Goal: Task Accomplishment & Management: Complete application form

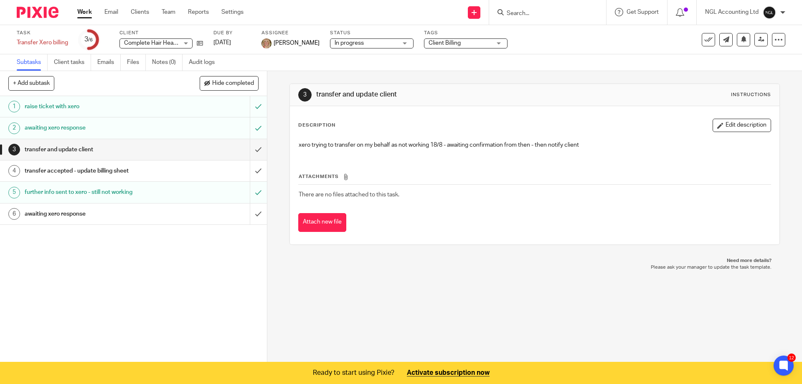
click at [521, 15] on input "Search" at bounding box center [543, 14] width 75 height 8
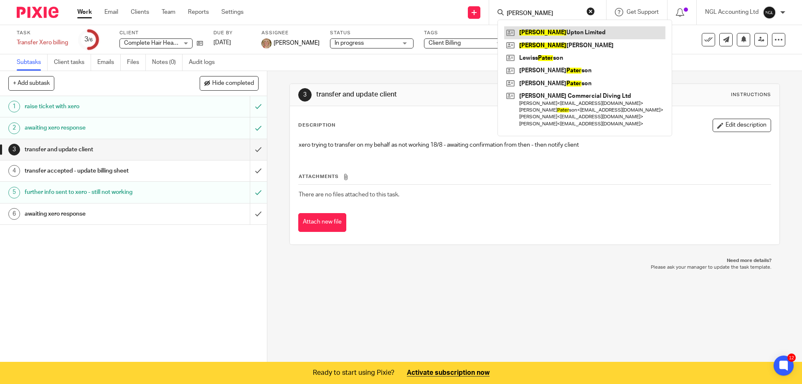
type input "peter"
click at [545, 30] on link at bounding box center [584, 32] width 161 height 13
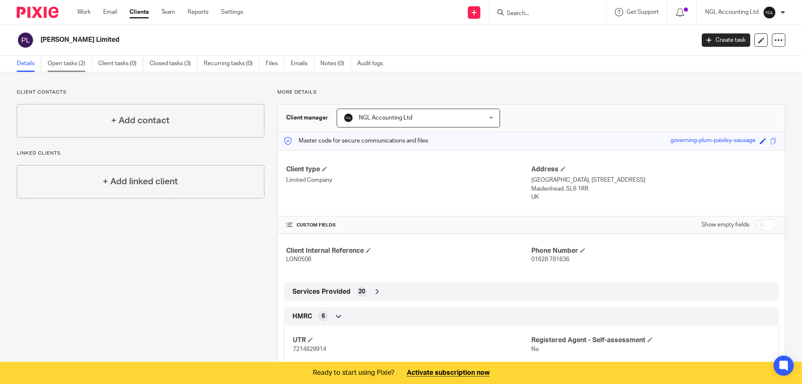
click at [75, 65] on link "Open tasks (2)" at bounding box center [70, 64] width 44 height 16
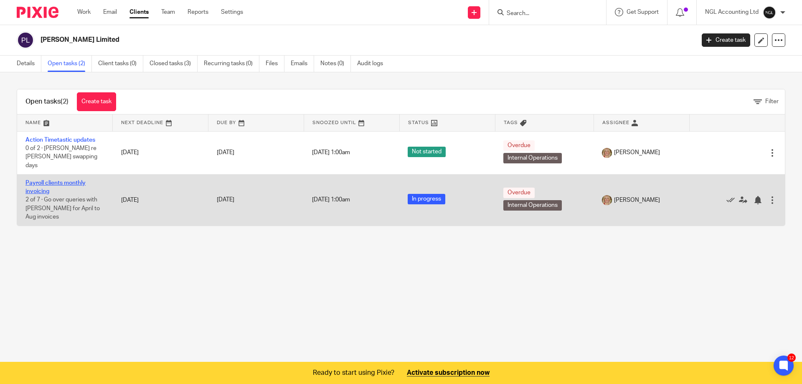
click at [75, 180] on link "Payroll clients monthly invoicing" at bounding box center [55, 187] width 60 height 14
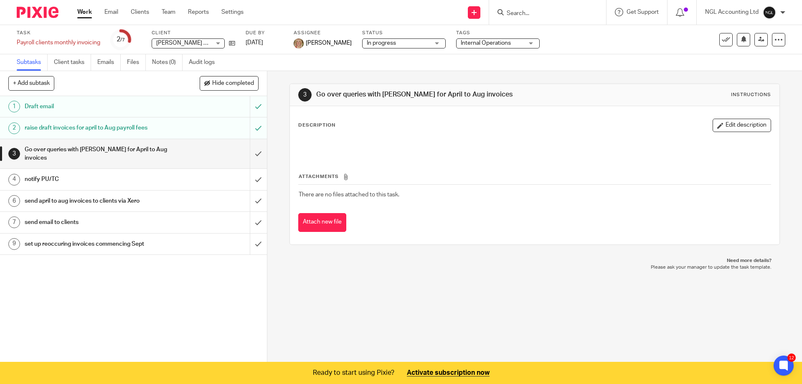
click at [782, 42] on div "Task Payroll clients monthly invoicing Save Payroll clients monthly invoicing 2…" at bounding box center [401, 39] width 802 height 29
click at [775, 40] on icon at bounding box center [779, 40] width 8 height 8
click at [727, 87] on link "Advanced task editor" at bounding box center [741, 85] width 55 height 6
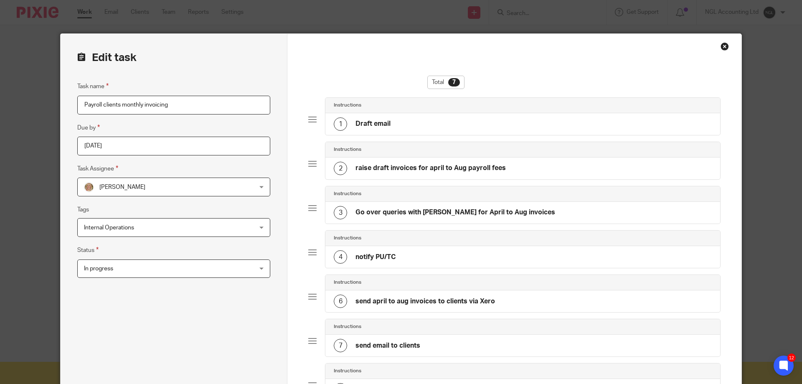
scroll to position [84, 0]
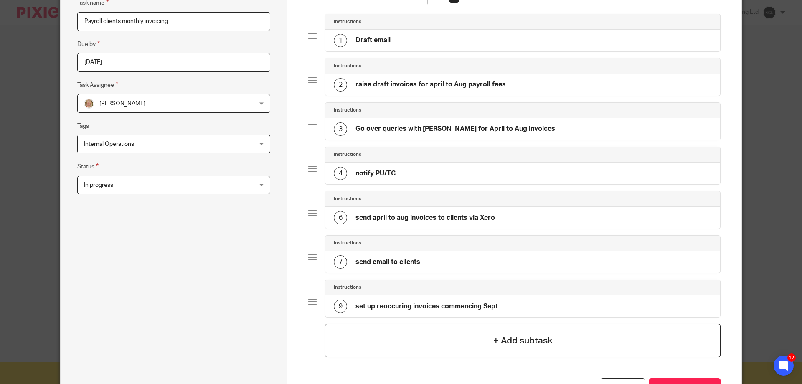
click at [497, 344] on h4 "+ Add subtask" at bounding box center [522, 340] width 59 height 13
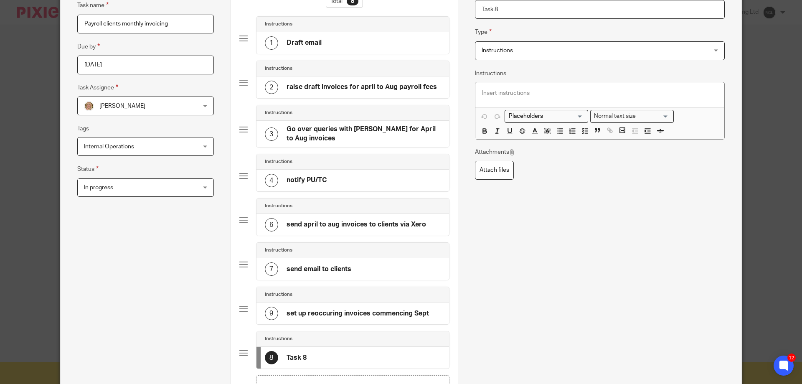
scroll to position [0, 0]
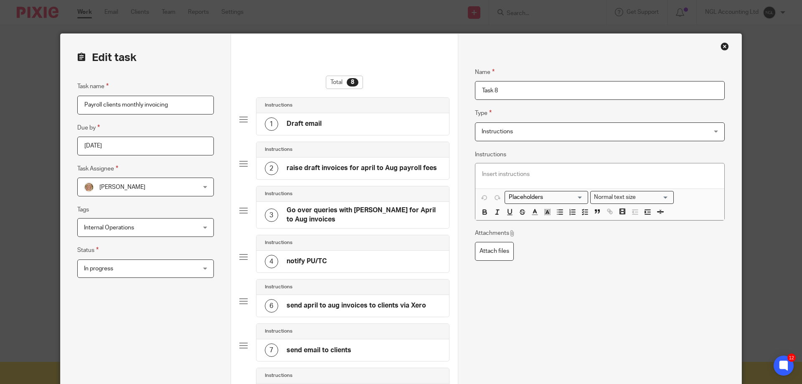
drag, startPoint x: 504, startPoint y: 89, endPoint x: 470, endPoint y: 87, distance: 34.7
click at [470, 87] on div "Name Draft email Type Instructions Instructions Instructions Document signing -…" at bounding box center [600, 305] width 284 height 542
type input "r"
click at [527, 93] on input "Check over 24-25" at bounding box center [600, 90] width 250 height 19
click at [496, 91] on input "Check over 24-25 payroll invoices" at bounding box center [600, 90] width 250 height 19
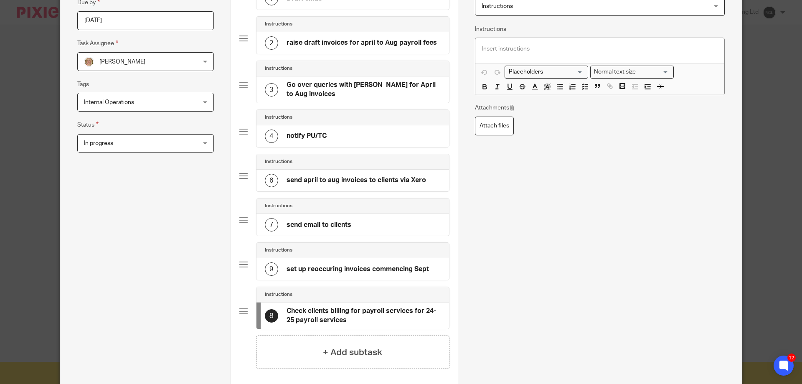
scroll to position [167, 0]
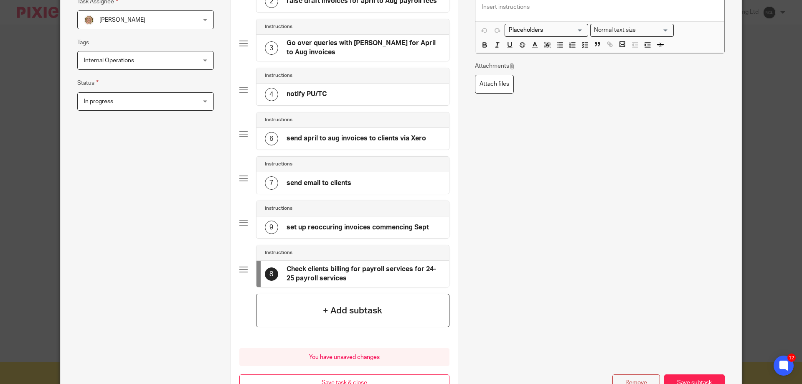
type input "Check clients billing for payroll services for 24-25 payroll services"
click at [330, 313] on h4 "+ Add subtask" at bounding box center [352, 310] width 59 height 13
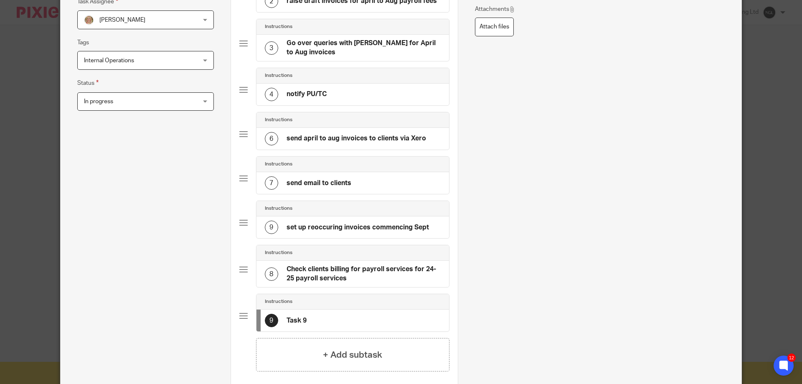
scroll to position [0, 0]
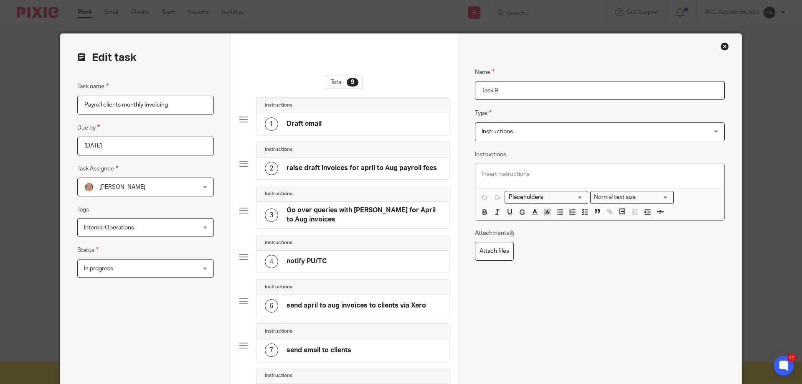
drag, startPoint x: 535, startPoint y: 95, endPoint x: 472, endPoint y: 97, distance: 63.1
click at [475, 97] on input "Task 9" at bounding box center [600, 90] width 250 height 19
type input "R"
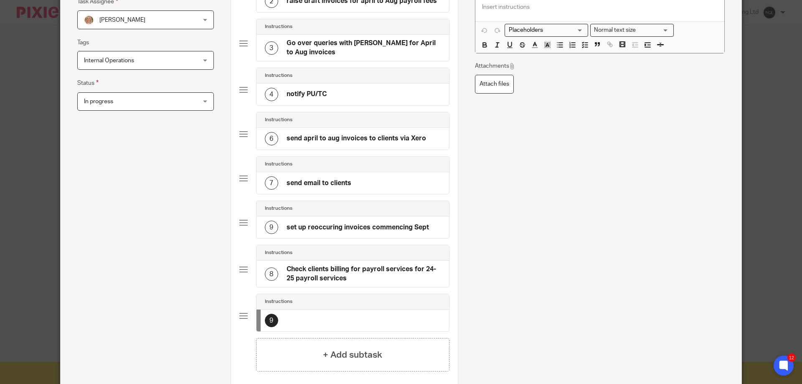
click at [296, 277] on h4 "Check clients billing for payroll services for 24-25 payroll services" at bounding box center [364, 274] width 154 height 18
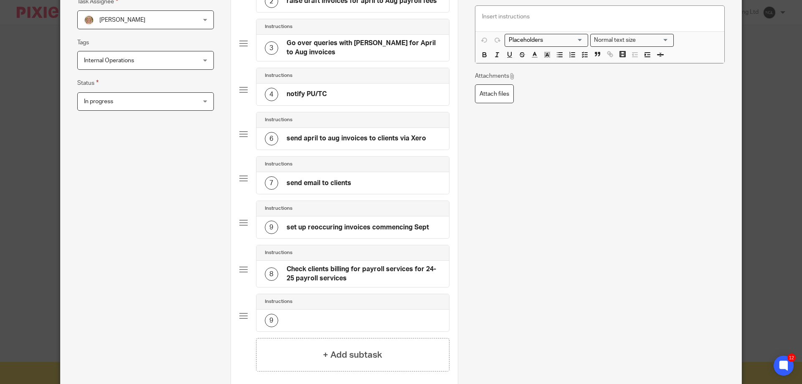
scroll to position [0, 0]
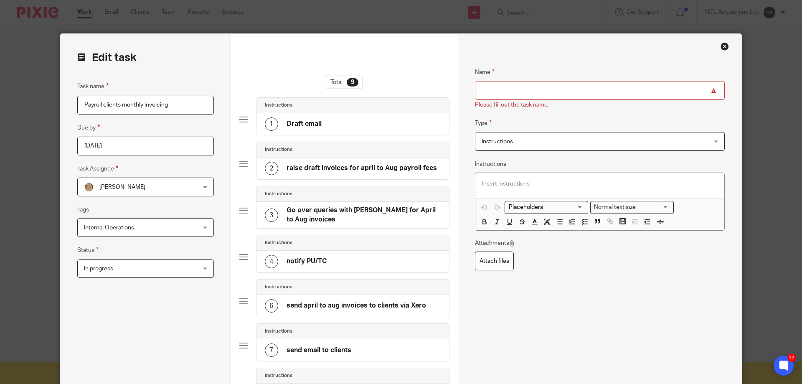
click at [484, 90] on input "Name" at bounding box center [600, 90] width 250 height 19
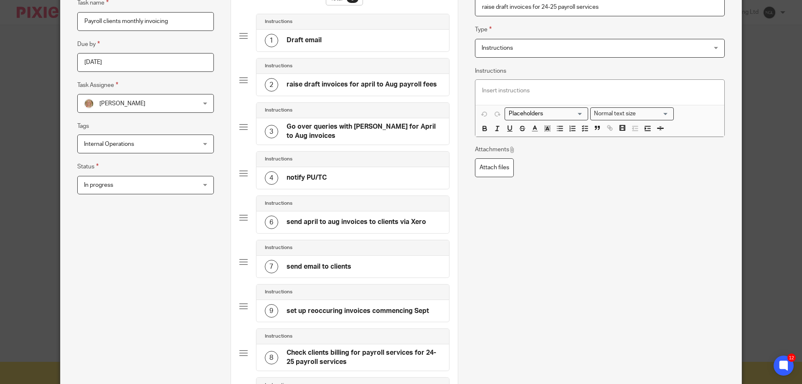
scroll to position [209, 0]
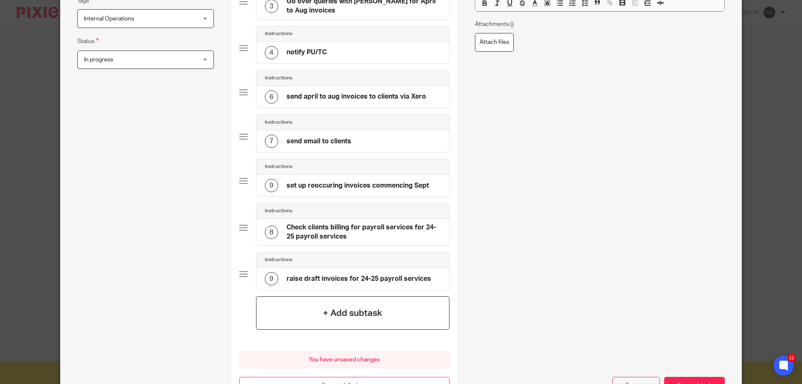
type input "raise draft invoices for 24-25 payroll services"
click at [370, 314] on h4 "+ Add subtask" at bounding box center [352, 313] width 59 height 13
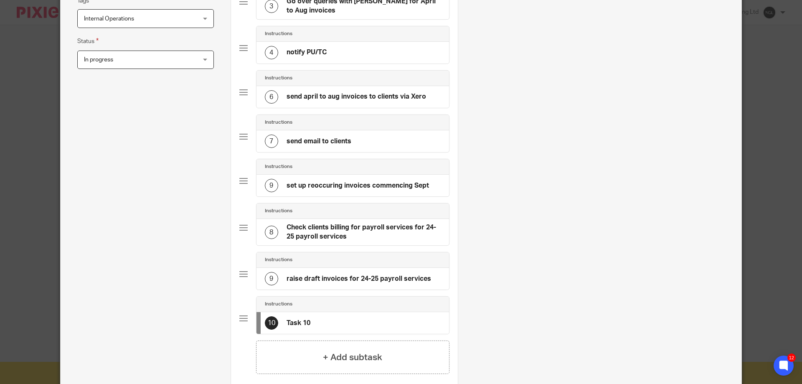
scroll to position [0, 0]
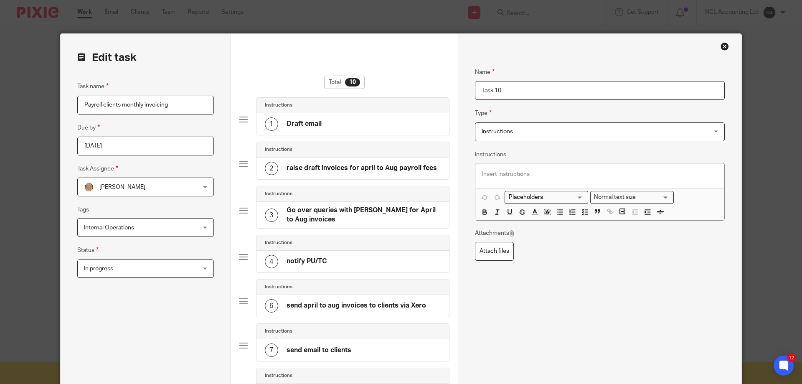
drag, startPoint x: 481, startPoint y: 84, endPoint x: 472, endPoint y: 85, distance: 9.2
click at [475, 85] on input "Task 10" at bounding box center [600, 90] width 250 height 19
click at [534, 89] on input "send 24-25 invoices via Xero" at bounding box center [600, 90] width 250 height 19
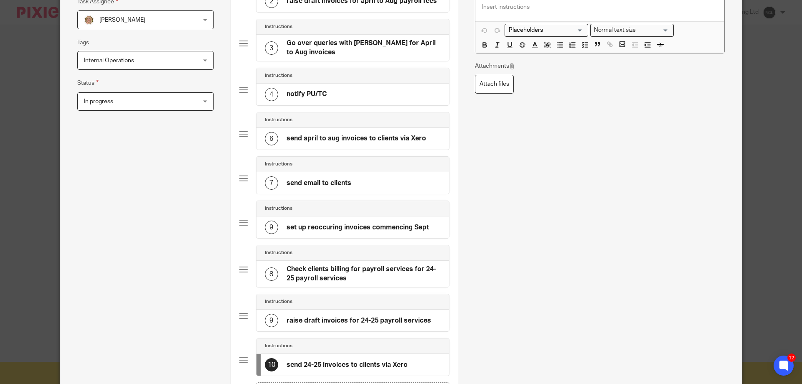
scroll to position [319, 0]
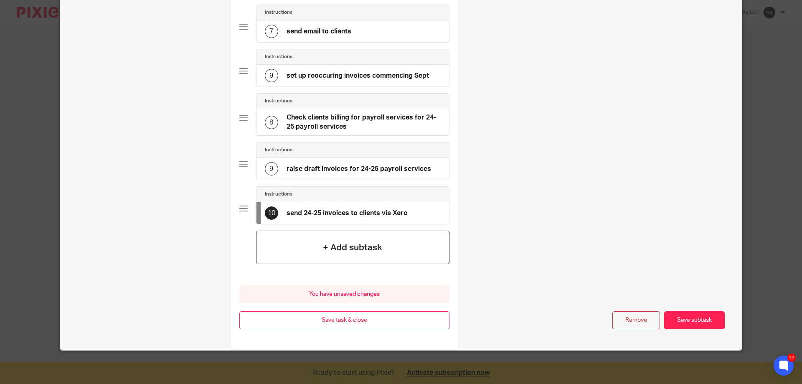
type input "send 24-25 invoices to clients via Xero"
click at [371, 252] on h4 "+ Add subtask" at bounding box center [352, 247] width 59 height 13
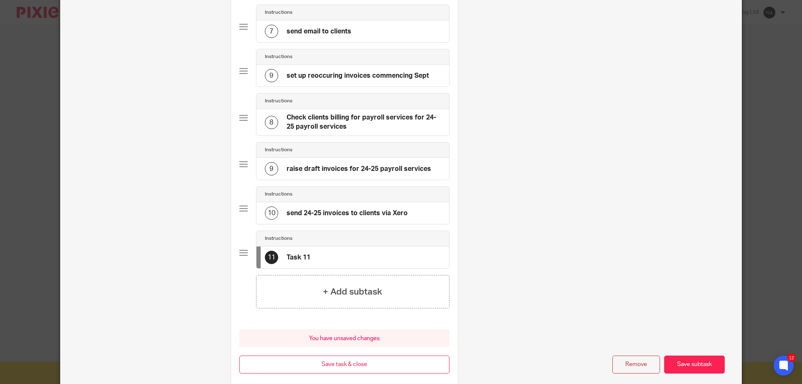
scroll to position [0, 0]
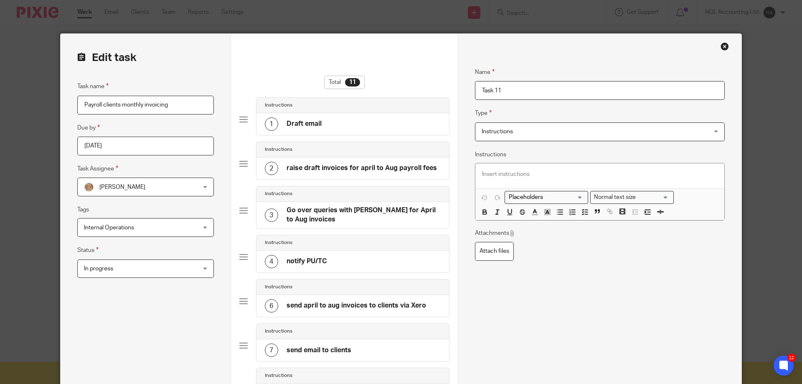
drag, startPoint x: 537, startPoint y: 97, endPoint x: 471, endPoint y: 94, distance: 66.1
click at [471, 94] on div "Name Draft email Type Instructions Instructions Instructions Document signing -…" at bounding box center [600, 373] width 284 height 679
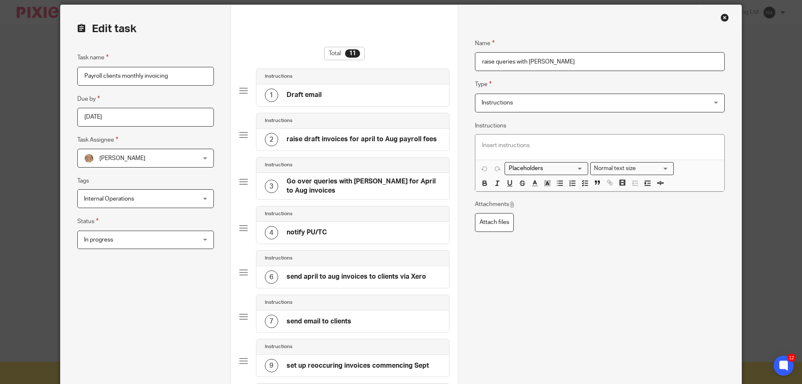
scroll to position [112, 0]
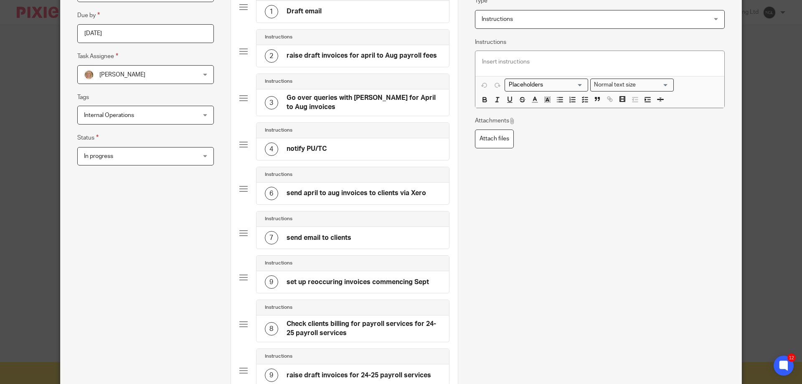
type input "raise queries with [PERSON_NAME]"
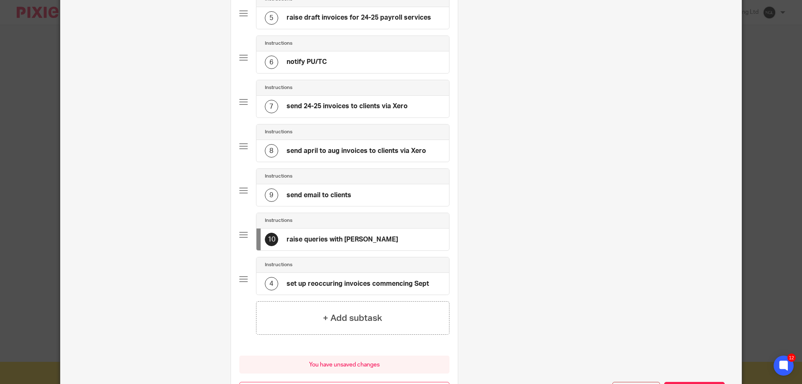
scroll to position [363, 0]
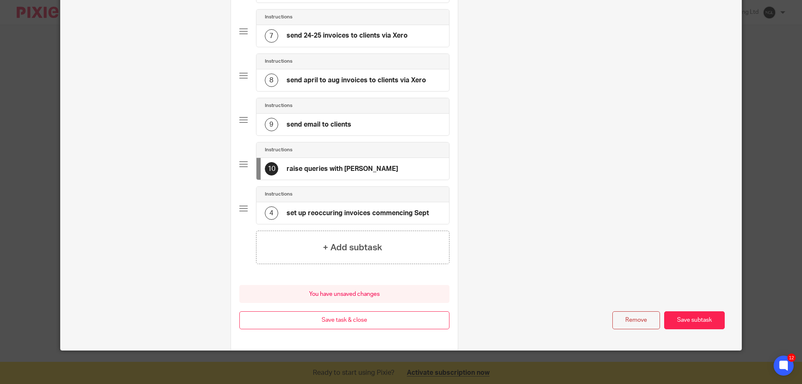
click at [695, 323] on button "Save subtask" at bounding box center [694, 320] width 61 height 18
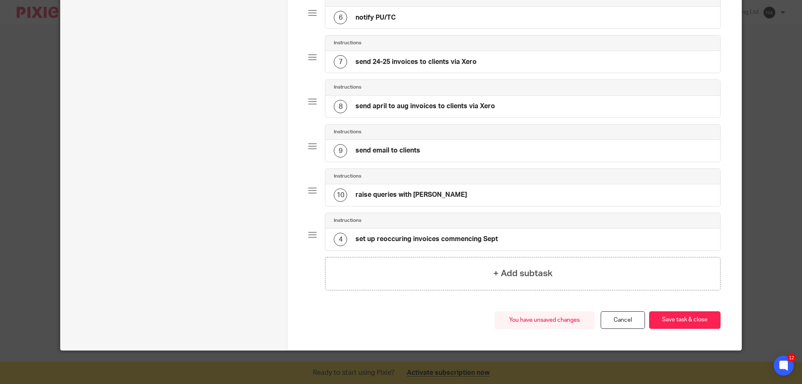
scroll to position [328, 0]
click at [674, 323] on button "Save task & close" at bounding box center [684, 320] width 71 height 18
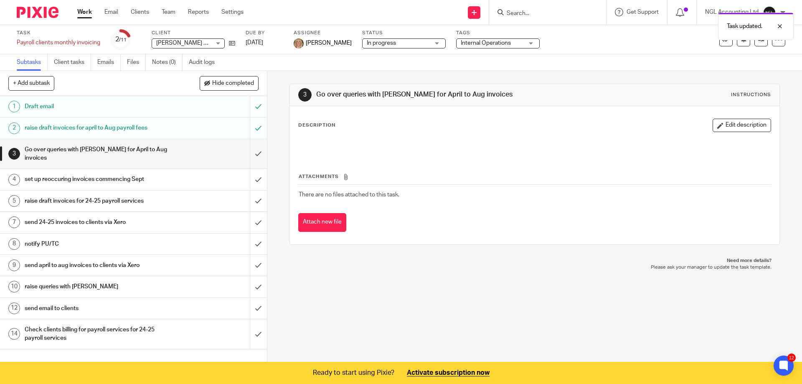
click at [516, 13] on div "Task updated." at bounding box center [597, 24] width 393 height 32
click at [501, 13] on div "Task updated." at bounding box center [597, 24] width 393 height 32
click at [536, 9] on form at bounding box center [550, 12] width 89 height 10
click at [501, 12] on icon at bounding box center [501, 12] width 6 height 6
click at [525, 13] on input "Search" at bounding box center [543, 14] width 75 height 8
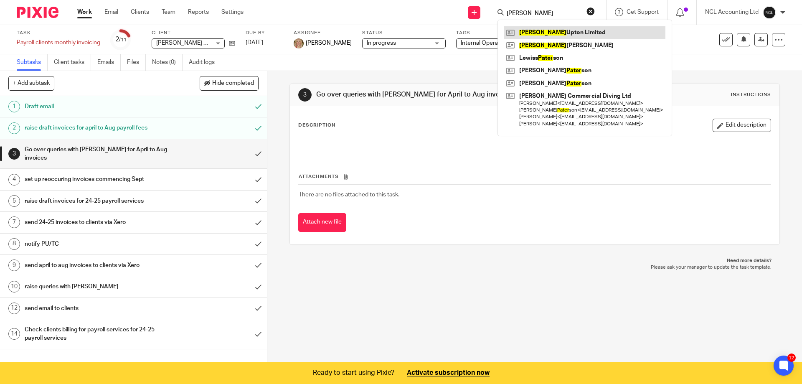
type input "peter"
click at [537, 31] on link at bounding box center [584, 32] width 161 height 13
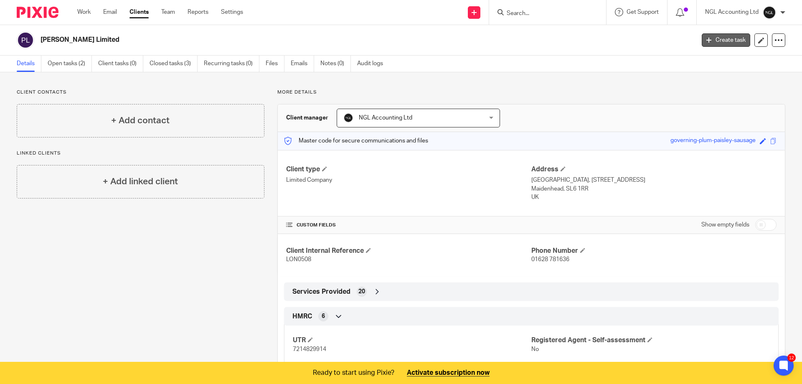
click at [706, 41] on icon at bounding box center [708, 40] width 5 height 5
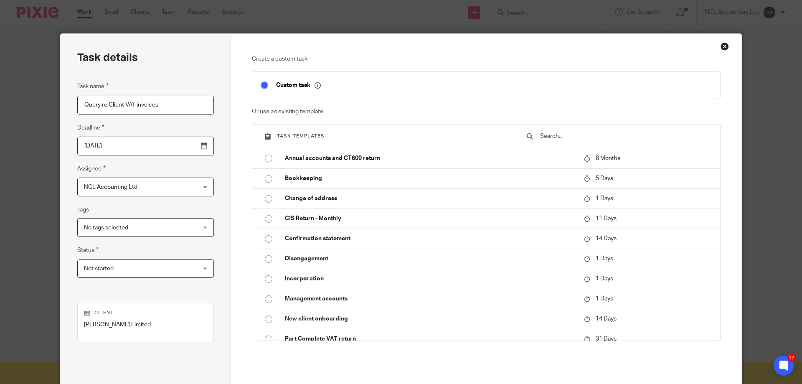
type input "Query re Client VAT invoices"
click at [183, 150] on input "2025-08-18" at bounding box center [145, 146] width 137 height 19
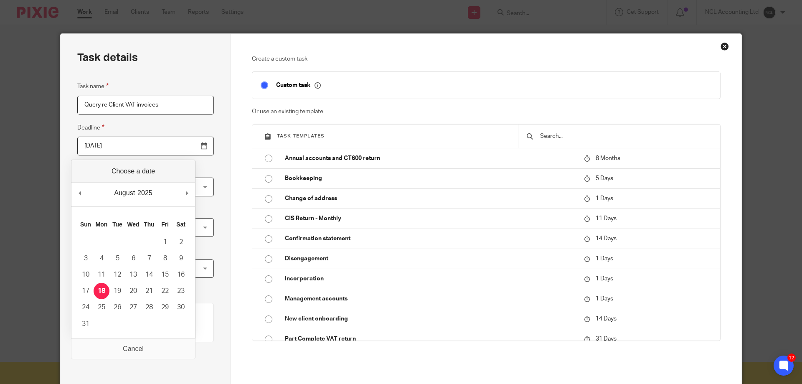
click at [183, 150] on input "2025-08-18" at bounding box center [145, 146] width 137 height 19
click at [197, 146] on div "Task details Task name Query re Client VAT invoices Deadline 2025-08-18 Assigne…" at bounding box center [146, 233] width 170 height 398
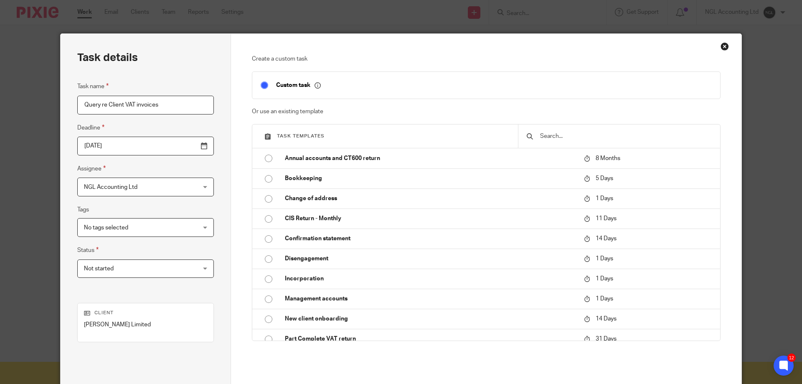
click at [180, 189] on div "NGL Accounting Ltd NGL Accounting Ltd" at bounding box center [145, 187] width 137 height 19
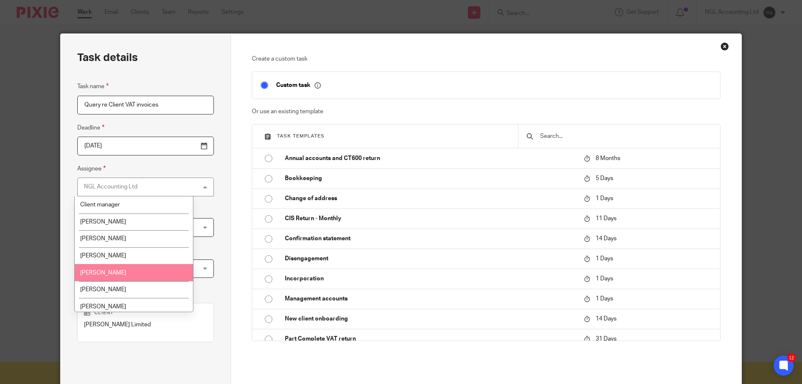
click at [154, 270] on li "[PERSON_NAME]" at bounding box center [134, 272] width 118 height 17
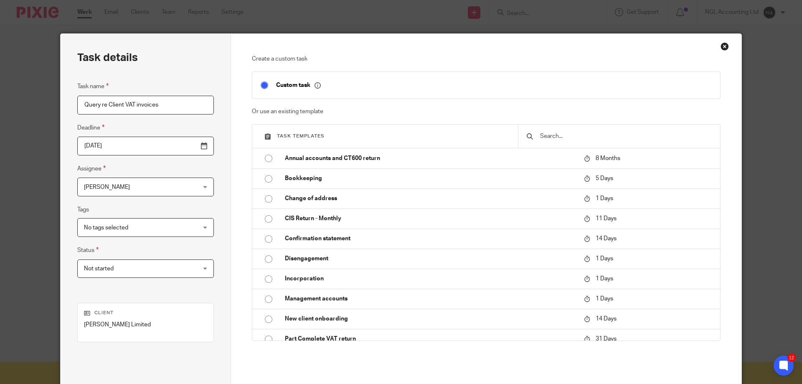
click at [173, 227] on div "No tags selected" at bounding box center [145, 227] width 137 height 19
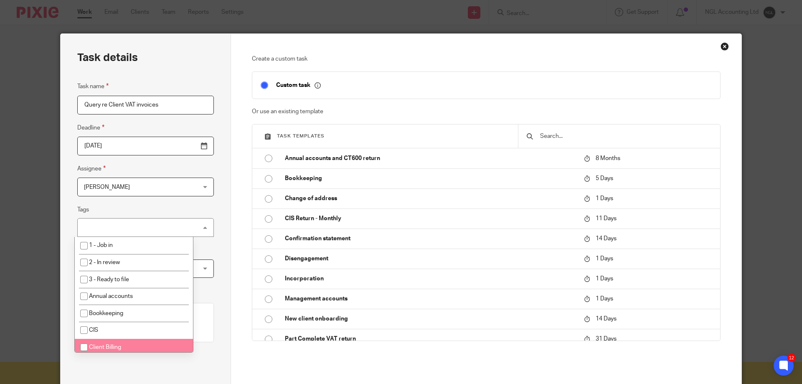
click at [170, 346] on li "Client Billing" at bounding box center [134, 347] width 118 height 17
checkbox input "true"
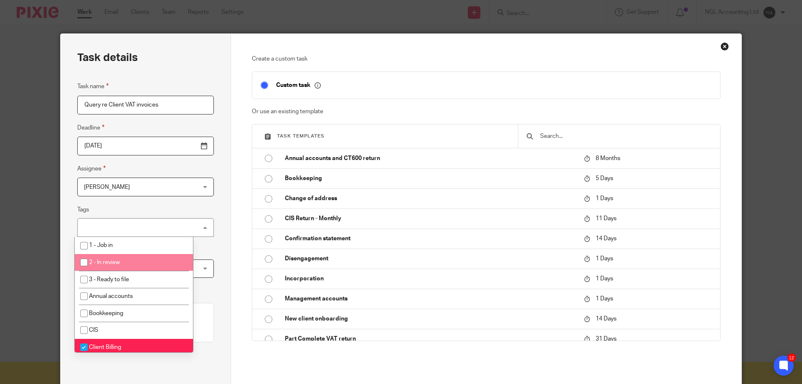
click at [205, 261] on div "Task details Task name Query re Client VAT invoices Deadline 2025-08-18 Assigne…" at bounding box center [146, 233] width 170 height 398
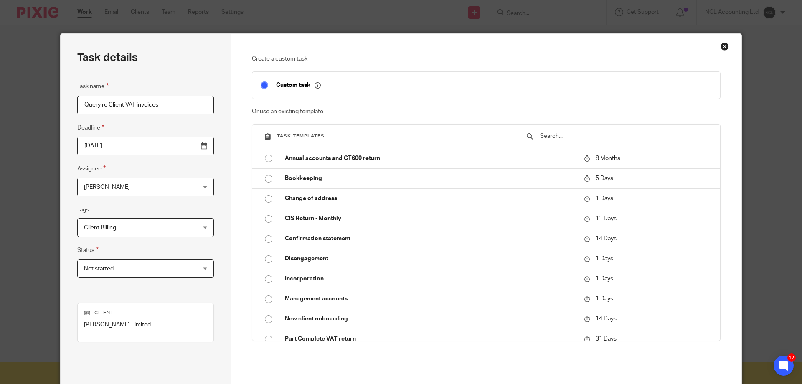
click at [140, 273] on span "Not started" at bounding box center [136, 269] width 104 height 18
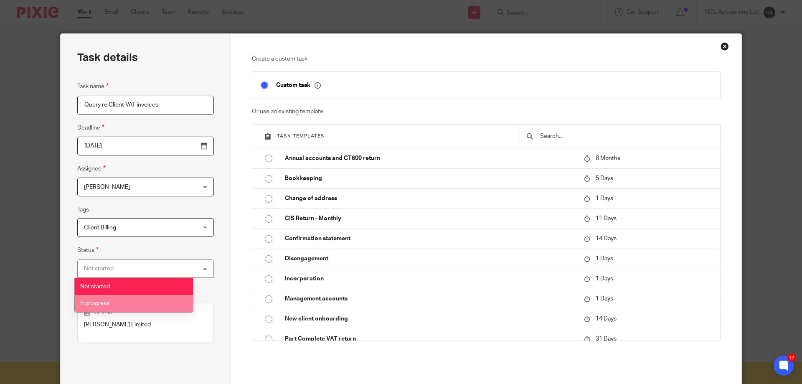
click at [135, 300] on li "In progress" at bounding box center [134, 303] width 118 height 17
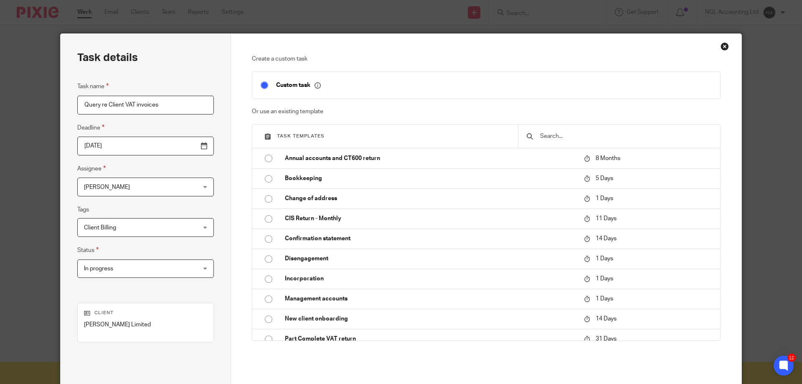
scroll to position [82, 0]
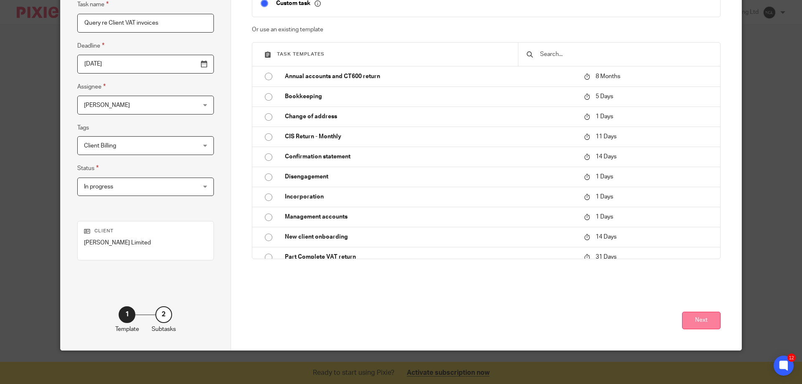
click at [700, 324] on button "Next" at bounding box center [701, 321] width 38 height 18
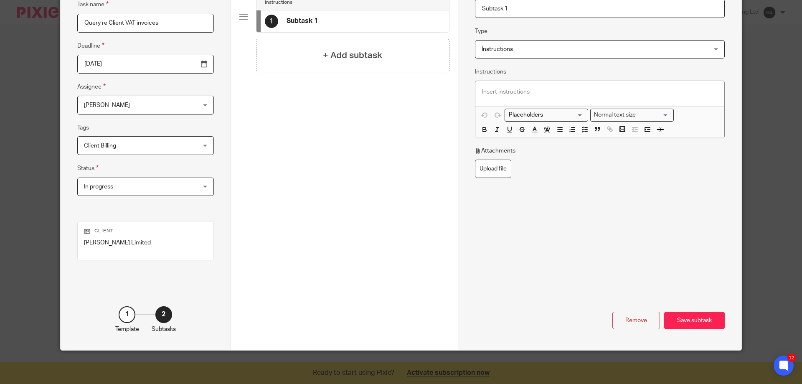
scroll to position [0, 0]
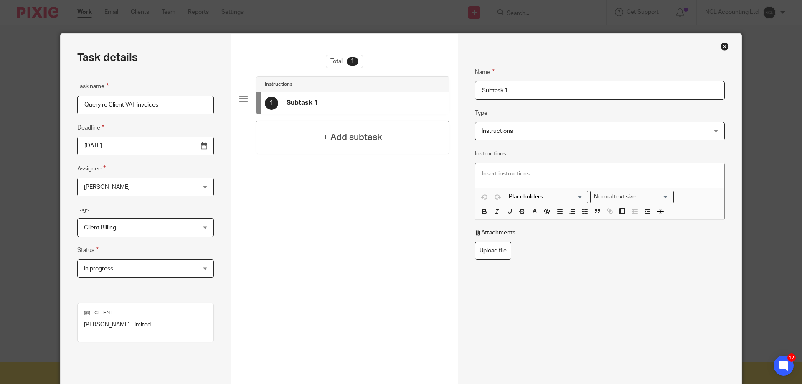
click at [484, 93] on input "Subtask 1" at bounding box center [600, 90] width 250 height 19
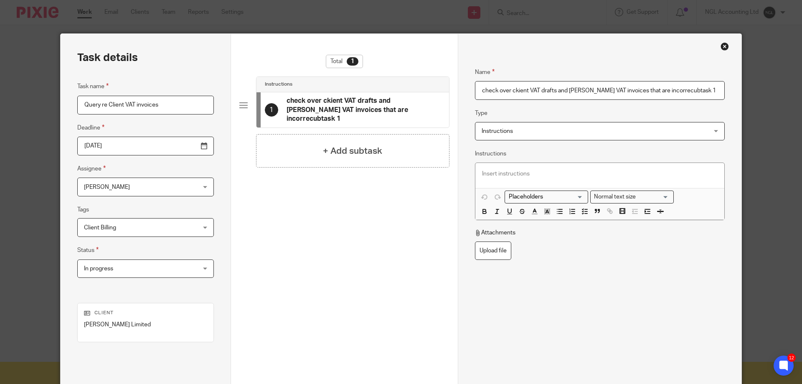
click at [521, 91] on input "check over ckient VAT drafts and DP slatter VAT invoices that are incorrecubtas…" at bounding box center [600, 90] width 250 height 19
click at [497, 91] on input "check over client VAT drafts and DP slatter VAT invoices that are incorrecubtas…" at bounding box center [600, 90] width 250 height 19
drag, startPoint x: 702, startPoint y: 89, endPoint x: 771, endPoint y: 89, distance: 68.9
click at [764, 91] on div "Task details Task name Query re Client VAT invoices Deadline 2025-08-18 Assigne…" at bounding box center [401, 192] width 802 height 384
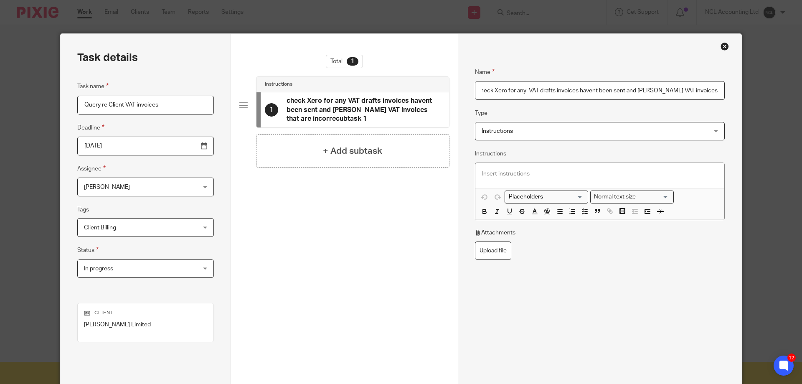
scroll to position [0, 0]
type input "check Xero for any VAT drafts invoices havent been sent and DP slatter VAT invo…"
click at [317, 140] on div "+ Add subtask" at bounding box center [352, 141] width 193 height 33
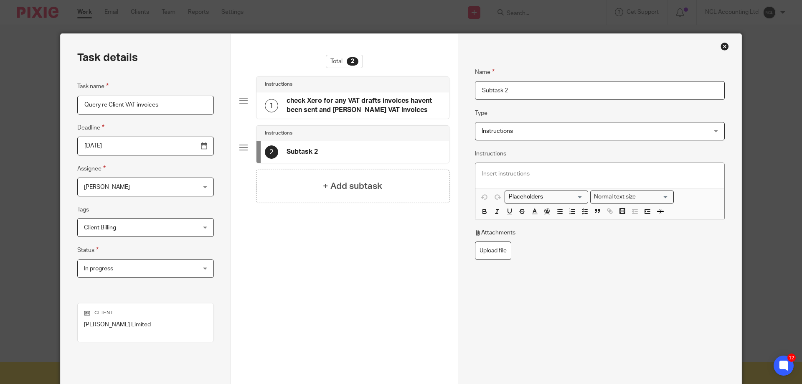
drag, startPoint x: 524, startPoint y: 91, endPoint x: 462, endPoint y: 93, distance: 61.4
click at [462, 93] on div "Name check Xero for any VAT drafts invoices havent been sent and DP slatter VAT…" at bounding box center [600, 233] width 284 height 398
type input "raise with NC as per AS call"
click at [348, 190] on h4 "+ Add subtask" at bounding box center [352, 186] width 59 height 13
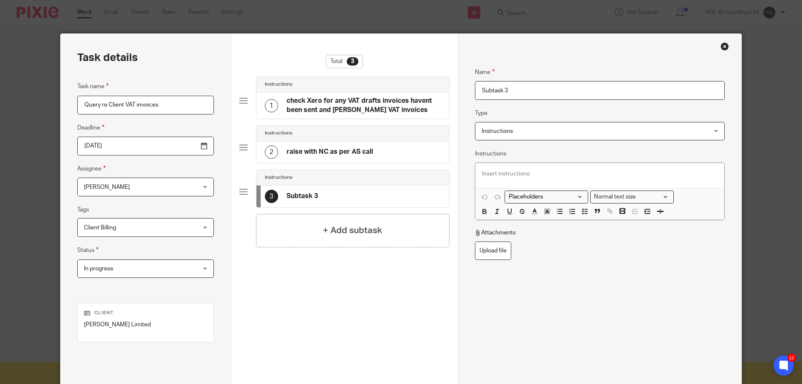
click at [494, 95] on input "Subtask 3" at bounding box center [600, 90] width 250 height 19
drag, startPoint x: 526, startPoint y: 90, endPoint x: 460, endPoint y: 90, distance: 66.4
click at [459, 90] on div "Name check Xero for any VAT drafts invoices havent been sent and DP slatter VAT…" at bounding box center [600, 233] width 284 height 398
type input "c"
click at [333, 338] on div "Create task" at bounding box center [344, 381] width 210 height 101
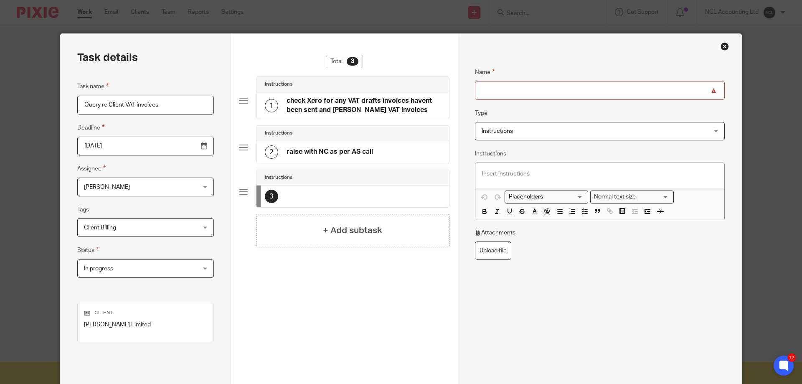
scroll to position [82, 0]
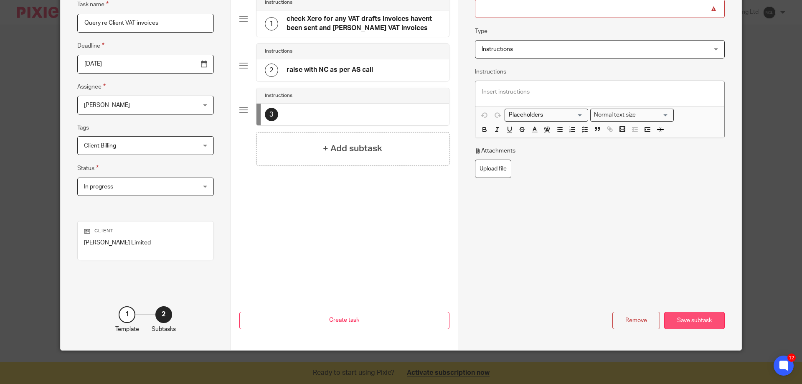
click at [688, 322] on div "Save subtask" at bounding box center [694, 321] width 61 height 18
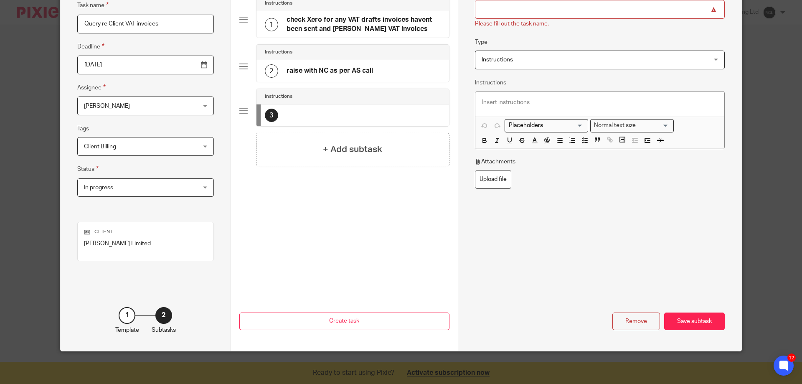
scroll to position [0, 0]
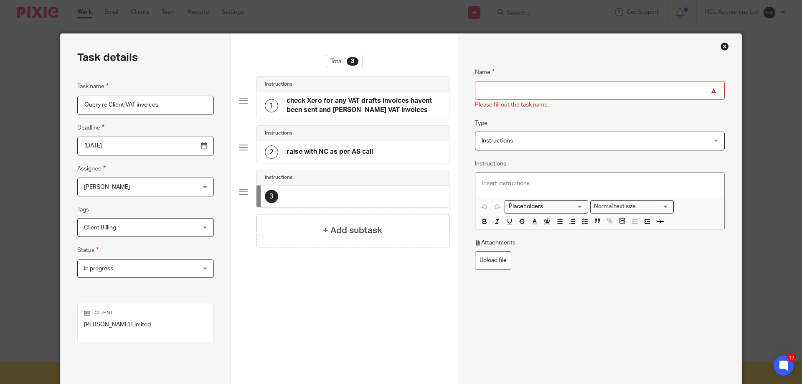
click at [183, 228] on div "Client Billing" at bounding box center [145, 227] width 137 height 19
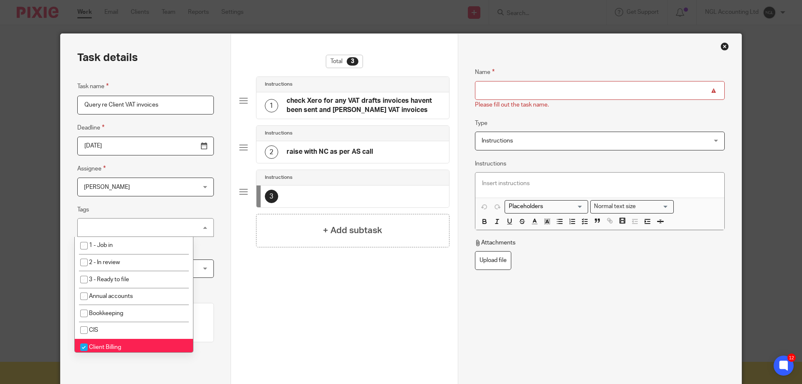
click at [125, 344] on li "Client Billing" at bounding box center [134, 347] width 118 height 17
click at [120, 344] on span "Client Billing" at bounding box center [105, 347] width 32 height 6
checkbox input "true"
click at [212, 261] on div "Task details Task name Query re Client VAT invoices Deadline 2025-08-18 Assigne…" at bounding box center [146, 233] width 170 height 398
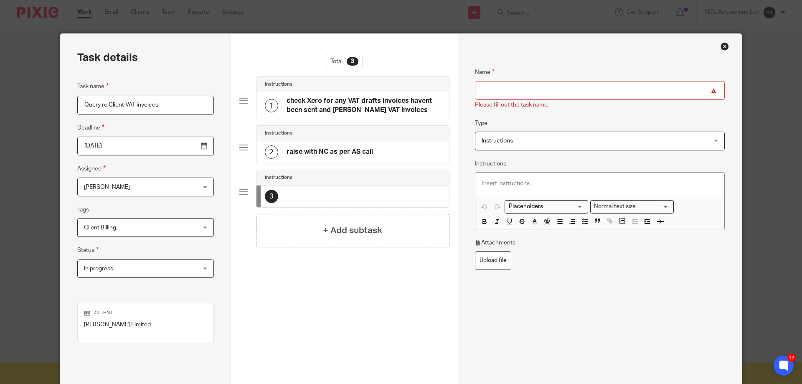
click at [172, 270] on div "In progress In progress" at bounding box center [145, 268] width 137 height 19
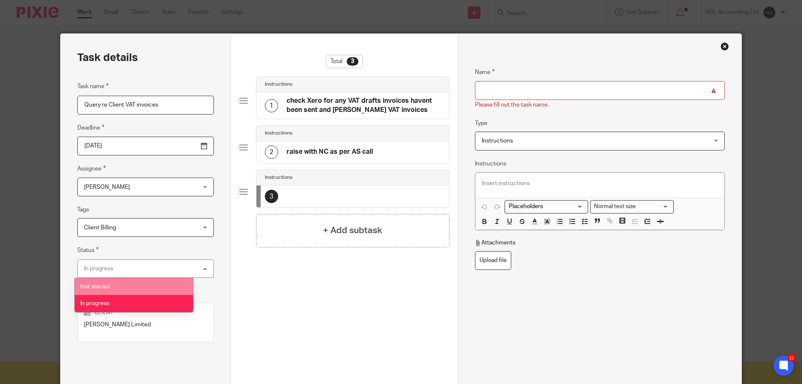
click at [123, 289] on li "Not started" at bounding box center [134, 286] width 118 height 17
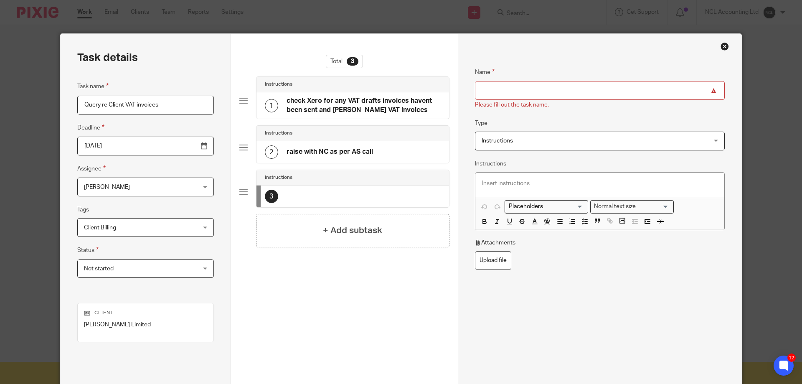
click at [379, 295] on div "Total 3 Instructions 1 check Xero for any VAT drafts invoices havent been sent …" at bounding box center [344, 193] width 210 height 276
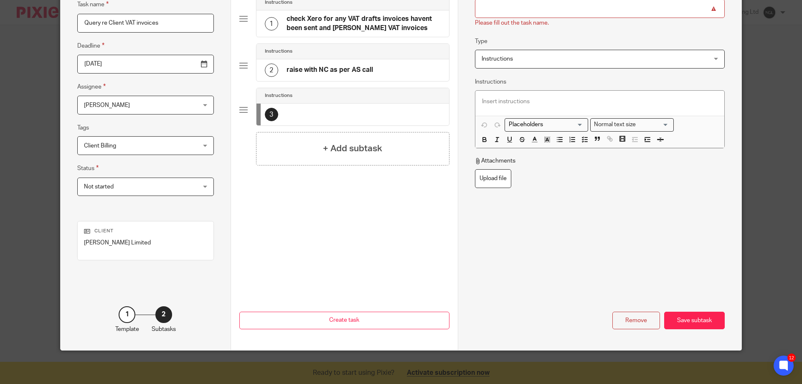
scroll to position [40, 0]
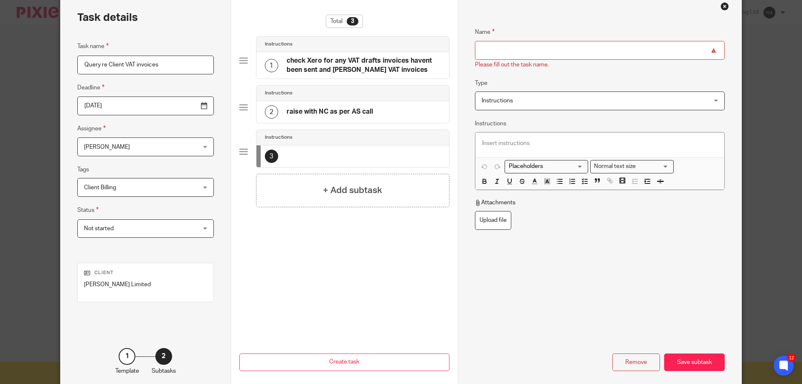
drag, startPoint x: 627, startPoint y: 362, endPoint x: 596, endPoint y: 360, distance: 31.0
click at [626, 362] on div "Remove" at bounding box center [636, 362] width 48 height 18
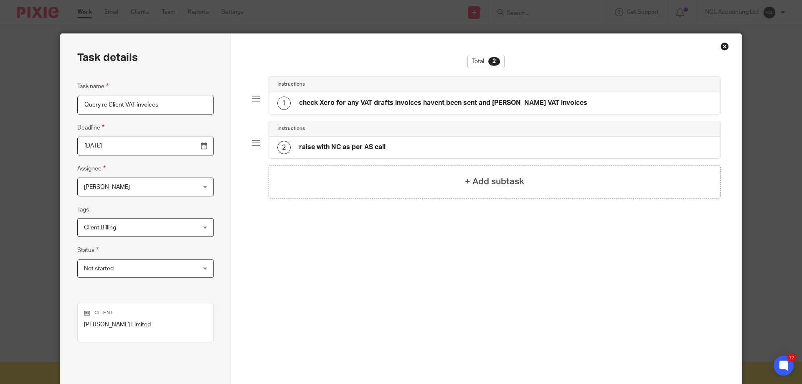
scroll to position [82, 0]
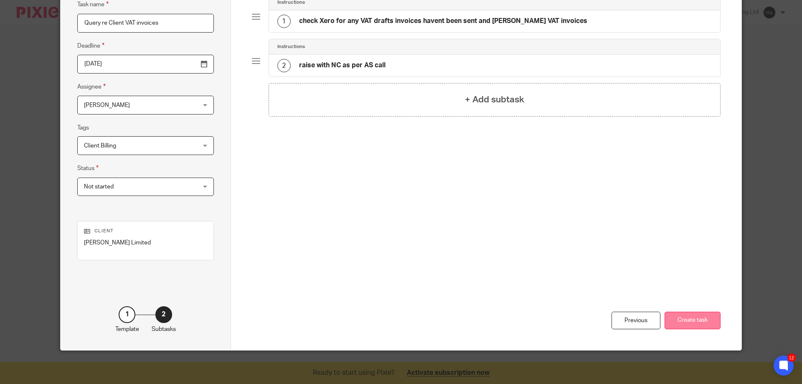
click at [702, 323] on button "Create task" at bounding box center [693, 321] width 56 height 18
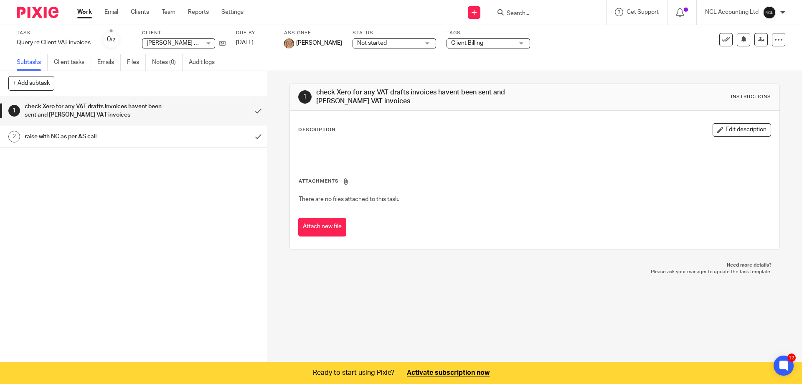
click at [510, 13] on input "Search" at bounding box center [543, 14] width 75 height 8
click at [501, 10] on icon at bounding box center [501, 12] width 6 height 6
click at [513, 12] on input "Search" at bounding box center [543, 14] width 75 height 8
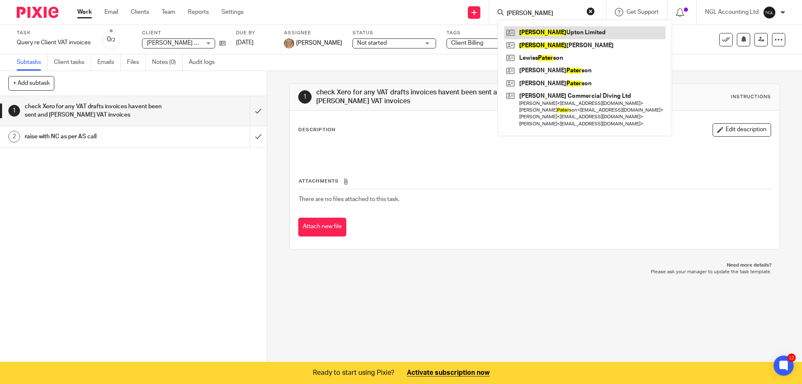
type input "peter"
click at [532, 35] on link at bounding box center [584, 32] width 161 height 13
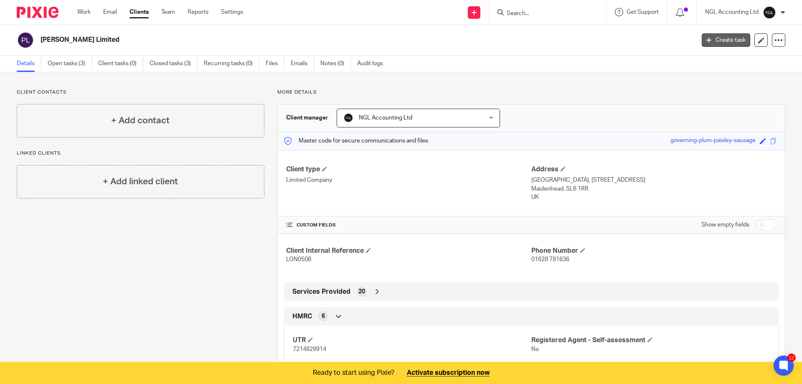
click at [706, 41] on link "Create task" at bounding box center [726, 39] width 48 height 13
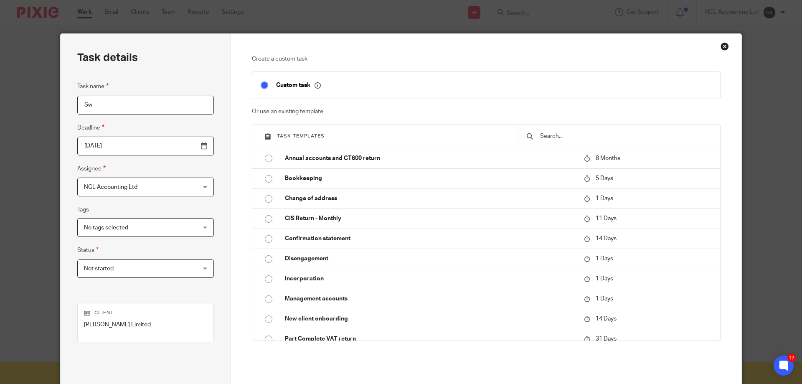
type input "S"
type input "Chase of VAT outstanding invoices"
click at [186, 150] on input "2025-08-18" at bounding box center [145, 146] width 137 height 19
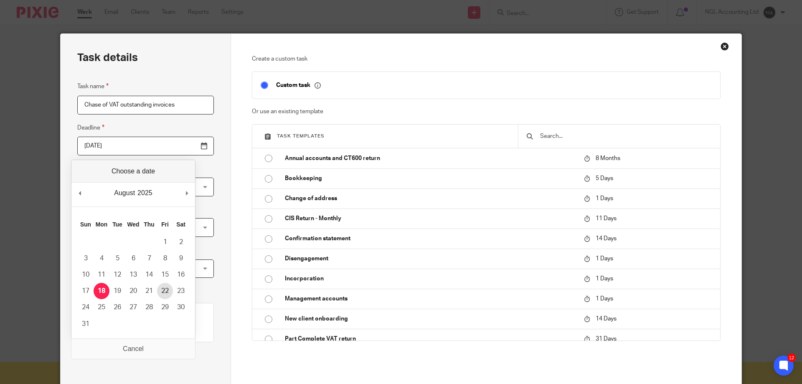
type input "2025-08-22"
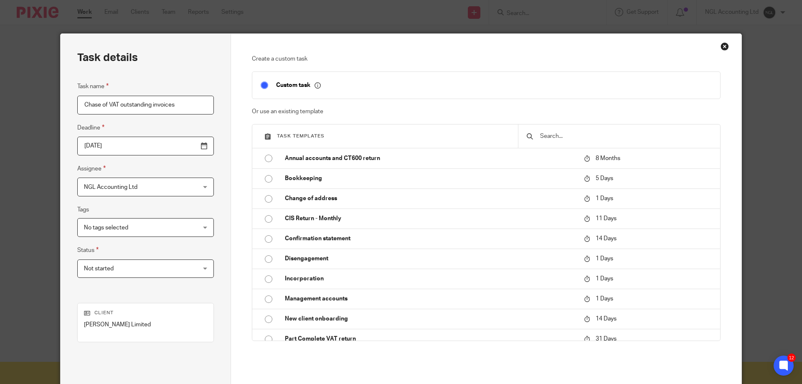
click at [187, 185] on div "NGL Accounting Ltd NGL Accounting Ltd" at bounding box center [145, 187] width 137 height 19
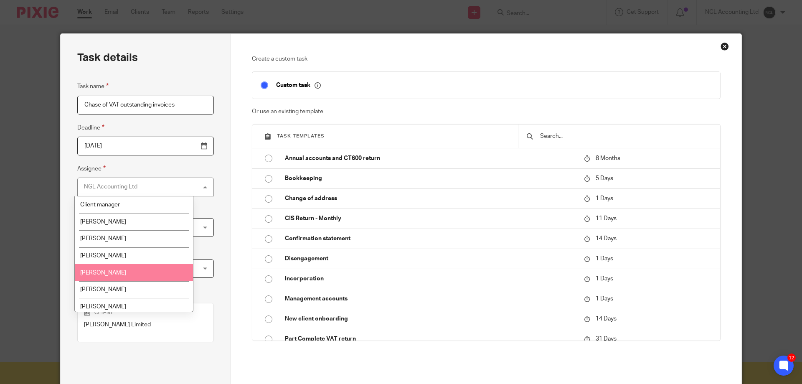
click at [132, 269] on li "[PERSON_NAME]" at bounding box center [134, 272] width 118 height 17
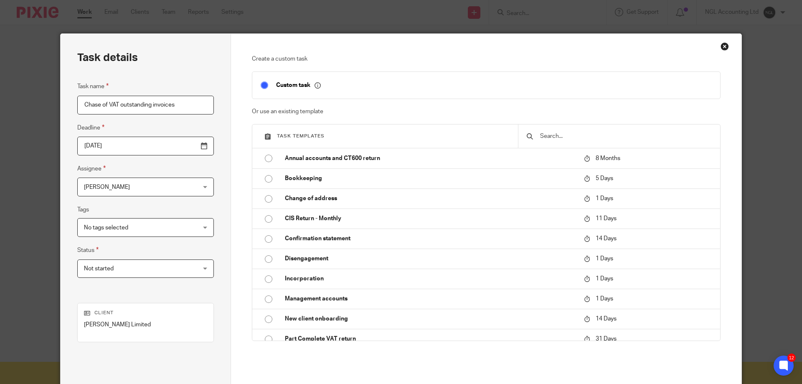
click at [179, 229] on div "No tags selected" at bounding box center [145, 227] width 137 height 19
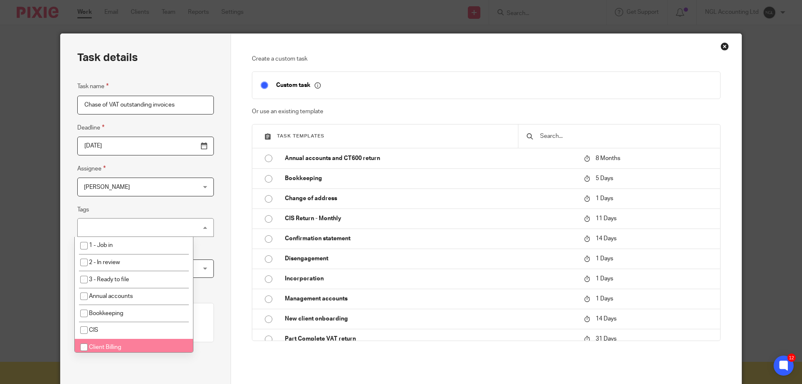
click at [114, 343] on li "Client Billing" at bounding box center [134, 347] width 118 height 17
checkbox input "true"
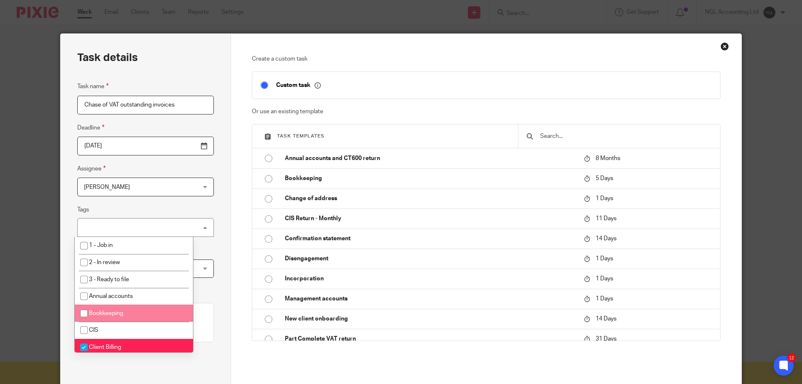
click at [213, 274] on div "Task details Task name Chase of VAT outstanding invoices Deadline 2025-08-22 As…" at bounding box center [146, 233] width 170 height 398
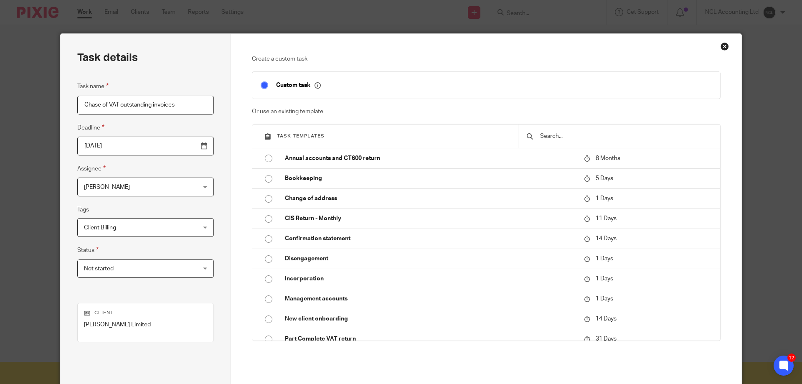
scroll to position [82, 0]
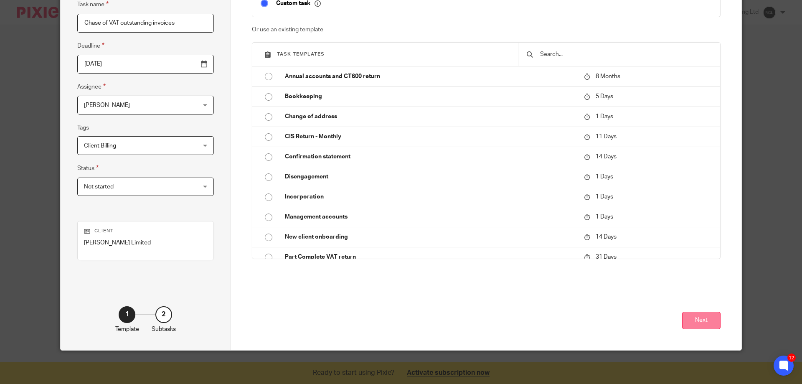
click at [705, 319] on button "Next" at bounding box center [701, 321] width 38 height 18
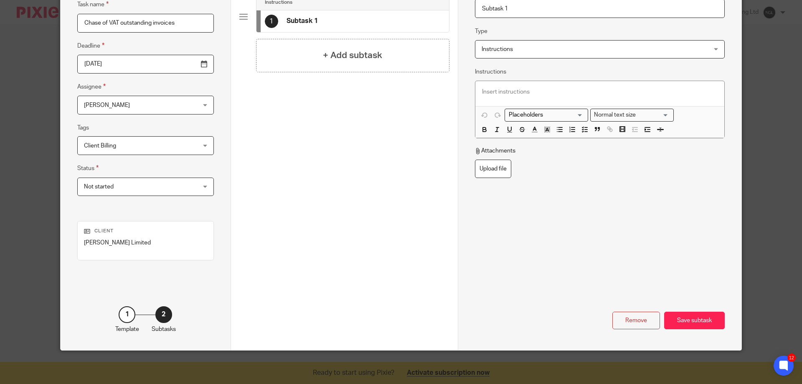
scroll to position [0, 0]
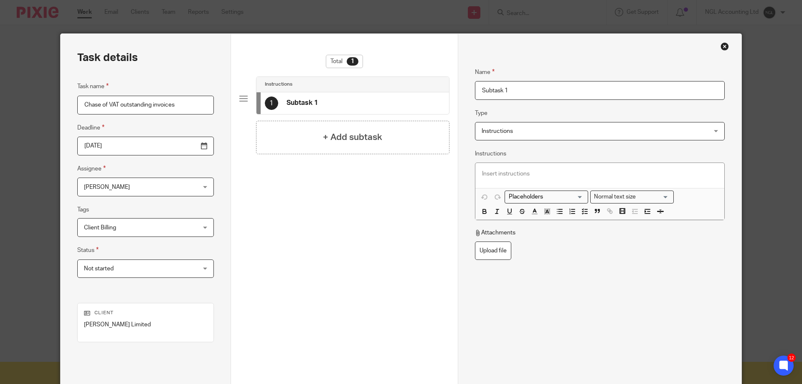
click at [486, 90] on input "Subtask 1" at bounding box center [600, 90] width 250 height 19
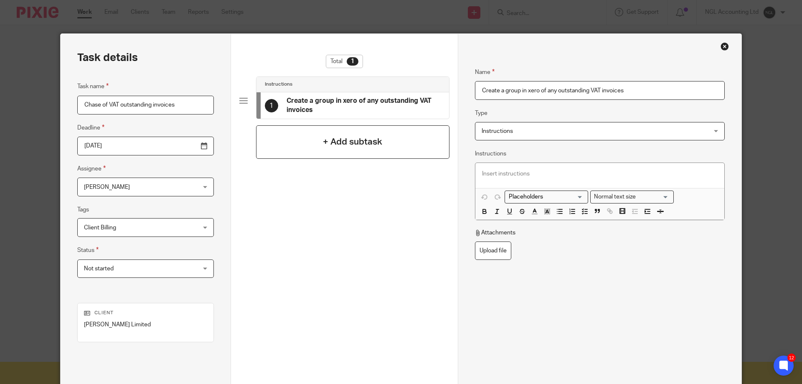
type input "Create a group in xero of any outstanding VAT invoices"
click at [338, 141] on h4 "+ Add subtask" at bounding box center [352, 141] width 59 height 13
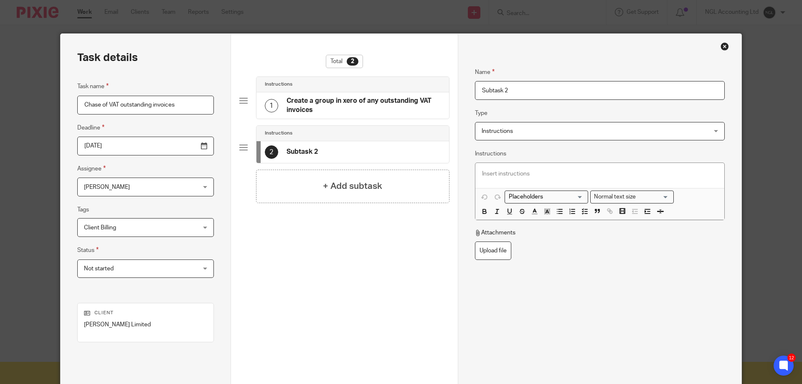
click at [496, 92] on input "Subtask 2" at bounding box center [600, 90] width 250 height 19
drag, startPoint x: 518, startPoint y: 88, endPoint x: 455, endPoint y: 88, distance: 62.7
click at [458, 88] on div "Name Create a group in xero of any outstanding VAT invoices Type Instructions I…" at bounding box center [600, 233] width 284 height 398
type input "send statements to the group via Xero"
click at [440, 269] on div "Total 2 Instructions 1 Create a group in xero of any outstanding VAT invoices I…" at bounding box center [344, 182] width 210 height 254
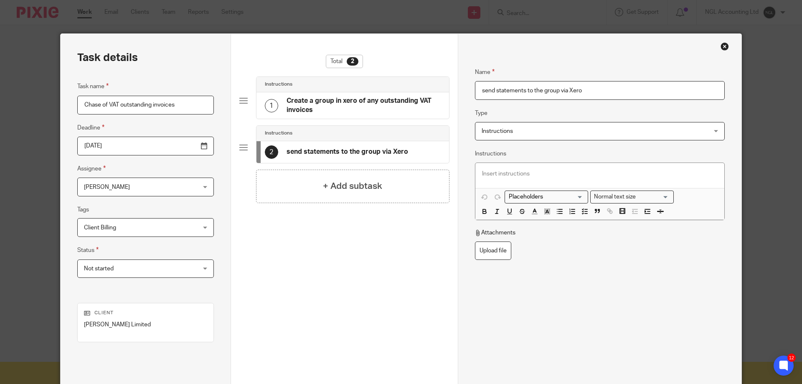
click at [315, 111] on h4 "Create a group in xero of any outstanding VAT invoices" at bounding box center [364, 106] width 154 height 18
click at [371, 156] on h4 "send statements to the group via Xero" at bounding box center [348, 151] width 122 height 9
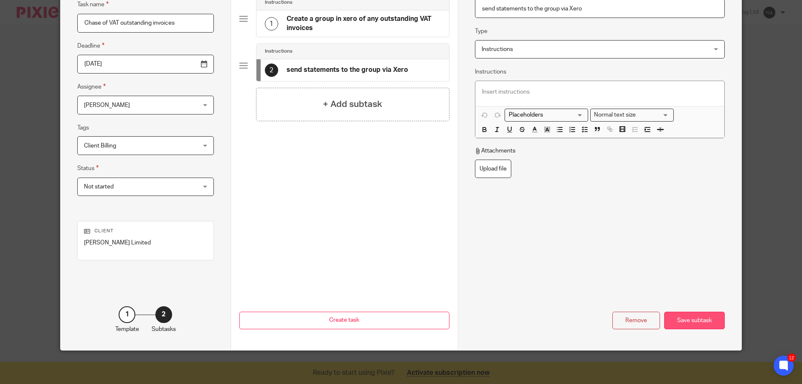
click at [701, 325] on div "Save subtask" at bounding box center [694, 321] width 61 height 18
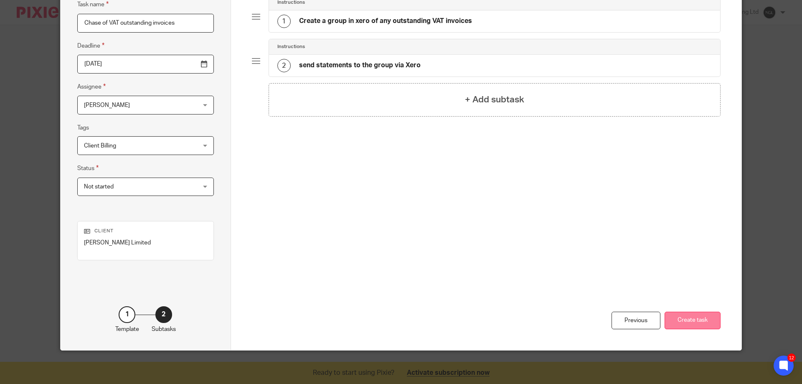
click at [689, 322] on button "Create task" at bounding box center [693, 321] width 56 height 18
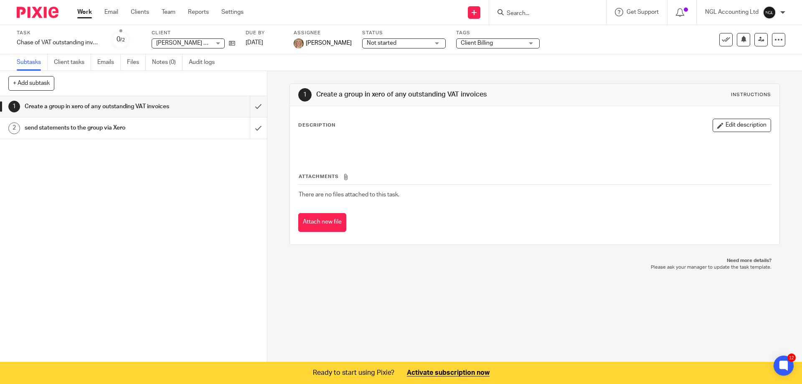
click at [514, 13] on input "Search" at bounding box center [543, 14] width 75 height 8
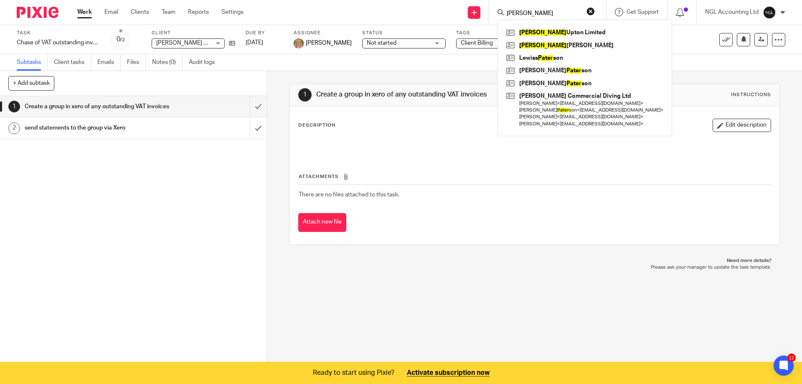
type input "[PERSON_NAME]"
click button "submit" at bounding box center [0, 0] width 0 height 0
click at [561, 35] on link at bounding box center [584, 32] width 161 height 13
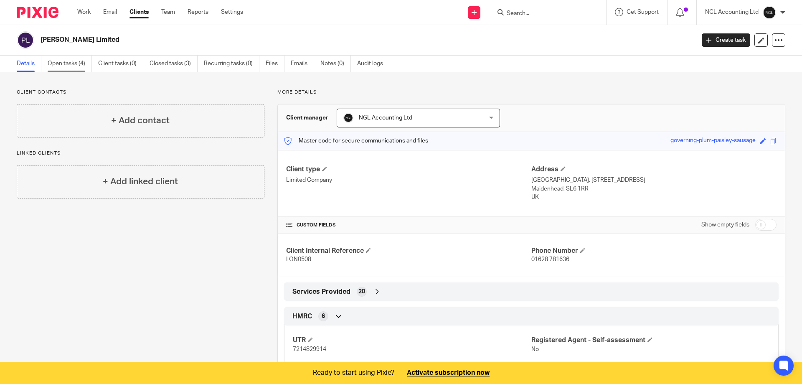
click at [76, 64] on link "Open tasks (4)" at bounding box center [70, 64] width 44 height 16
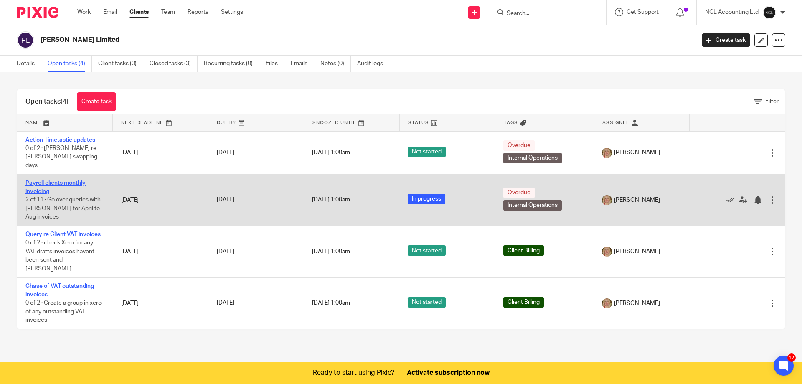
click at [54, 180] on link "Payroll clients monthly invoicing" at bounding box center [55, 187] width 60 height 14
